Goal: Register for event/course

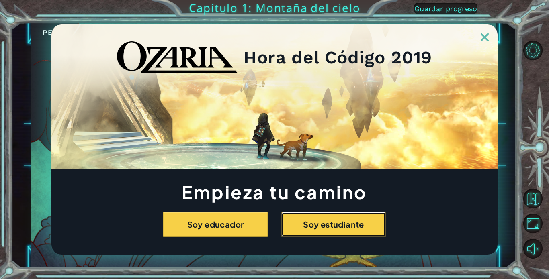
click at [345, 225] on button "Soy estudiante" at bounding box center [333, 224] width 104 height 25
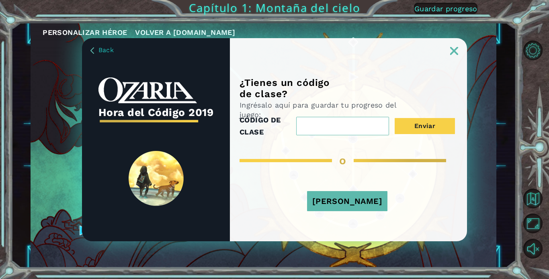
click at [345, 225] on div "¿Tienes un código de clase? Ingrésalo aquí para guardar tu progreso del juego: …" at bounding box center [348, 159] width 237 height 164
click at [339, 128] on input "CÓDIGO DE CLASE" at bounding box center [342, 126] width 93 height 18
type input "w"
drag, startPoint x: 338, startPoint y: 109, endPoint x: 311, endPoint y: 146, distance: 45.4
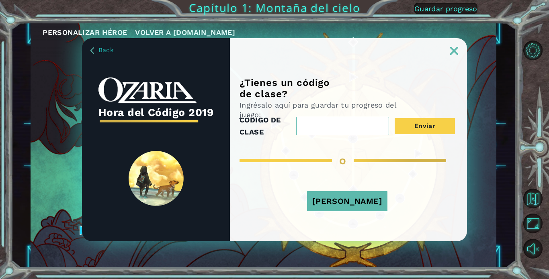
drag, startPoint x: 311, startPoint y: 146, endPoint x: 316, endPoint y: 131, distance: 16.1
click at [316, 131] on input "CÓDIGO DE CLASE" at bounding box center [342, 126] width 93 height 18
